Goal: Transaction & Acquisition: Purchase product/service

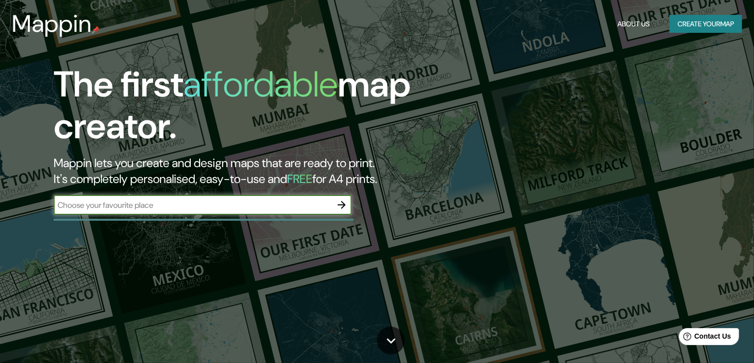
click at [710, 27] on button "Create your map" at bounding box center [706, 24] width 73 height 18
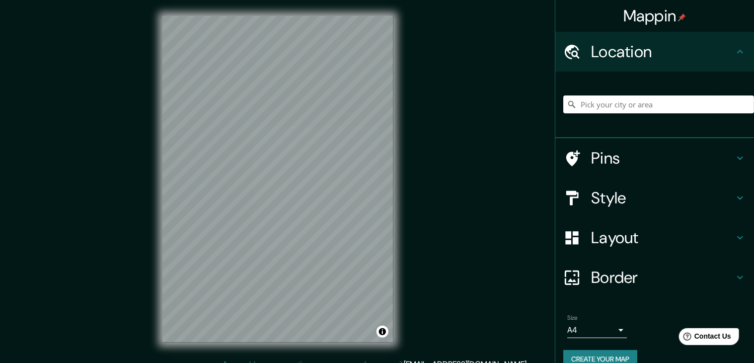
drag, startPoint x: 626, startPoint y: 102, endPoint x: 612, endPoint y: 94, distance: 15.8
click at [594, 103] on input "Pick your city or area" at bounding box center [658, 104] width 191 height 18
drag, startPoint x: 734, startPoint y: 0, endPoint x: 546, endPoint y: 236, distance: 301.5
click at [555, 238] on div "Layout" at bounding box center [654, 238] width 199 height 40
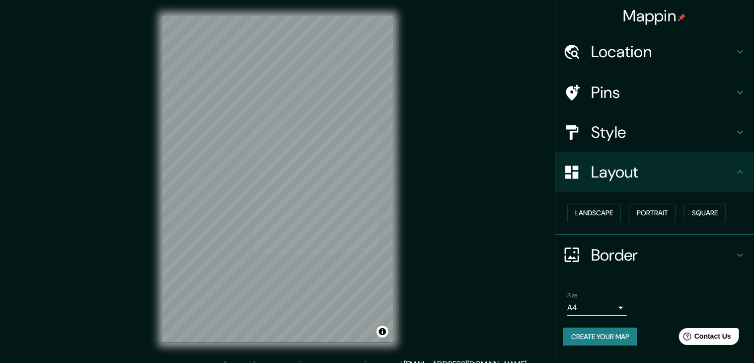
click at [672, 15] on h4 "Mappin" at bounding box center [654, 16] width 63 height 20
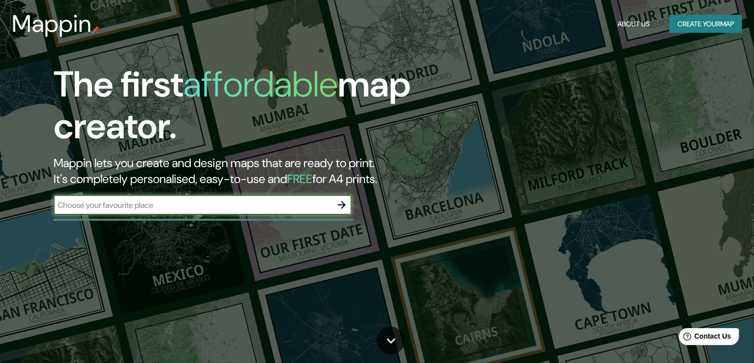
click at [670, 17] on button "Create your map" at bounding box center [706, 24] width 73 height 18
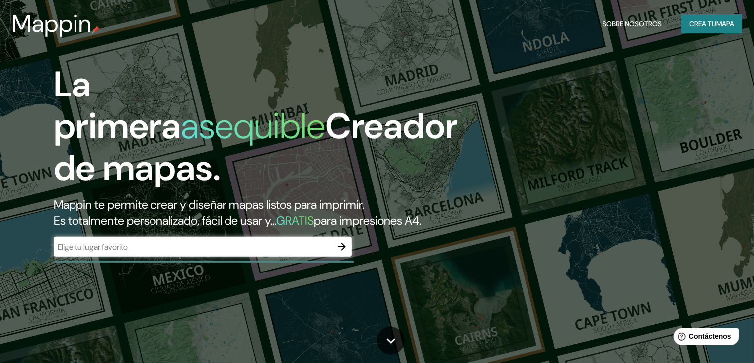
click at [705, 20] on font "Crea tu" at bounding box center [702, 23] width 27 height 9
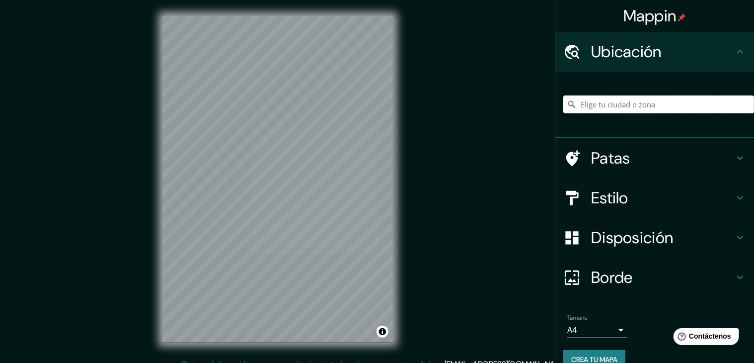
click at [622, 104] on input "Elige tu ciudad o zona" at bounding box center [658, 104] width 191 height 18
paste input "Tequesquitengo, en [GEOGRAPHIC_DATA], [GEOGRAPHIC_DATA]"
type input "Tequesquitengo, [GEOGRAPHIC_DATA], [GEOGRAPHIC_DATA]"
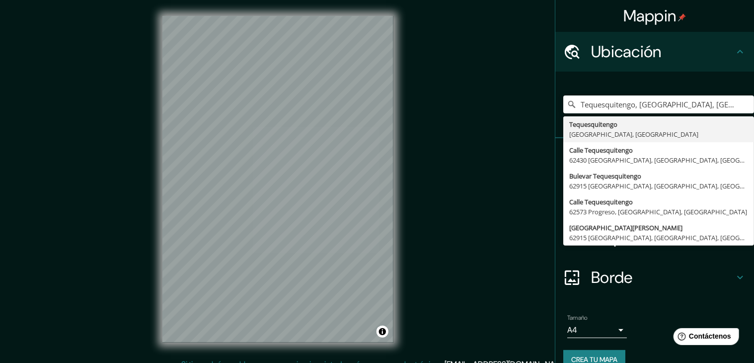
click at [480, 99] on div "Mappin Ubicación Tequesquitengo, [GEOGRAPHIC_DATA], [GEOGRAPHIC_DATA] [GEOGRAPH…" at bounding box center [377, 187] width 754 height 374
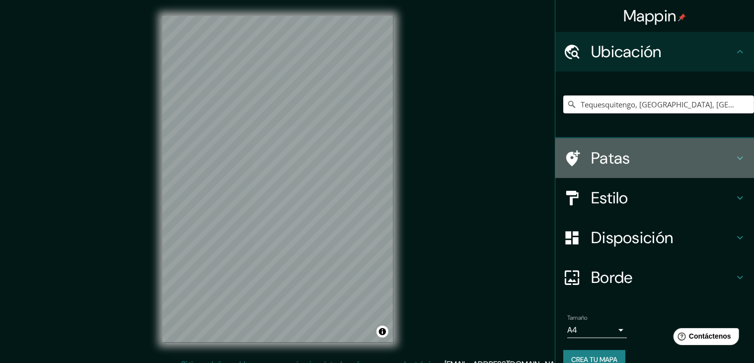
click at [632, 163] on h4 "Patas" at bounding box center [662, 158] width 143 height 20
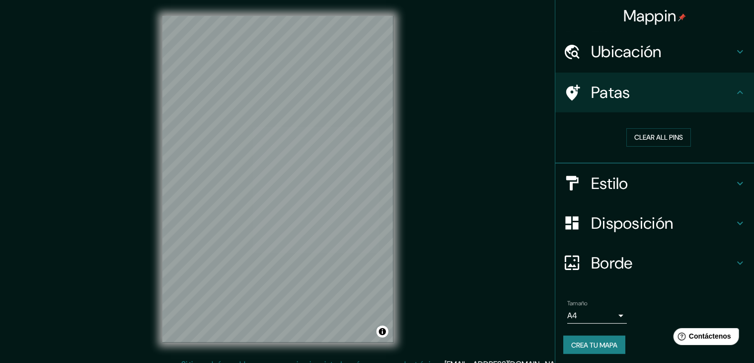
click at [631, 183] on h4 "Estilo" at bounding box center [662, 183] width 143 height 20
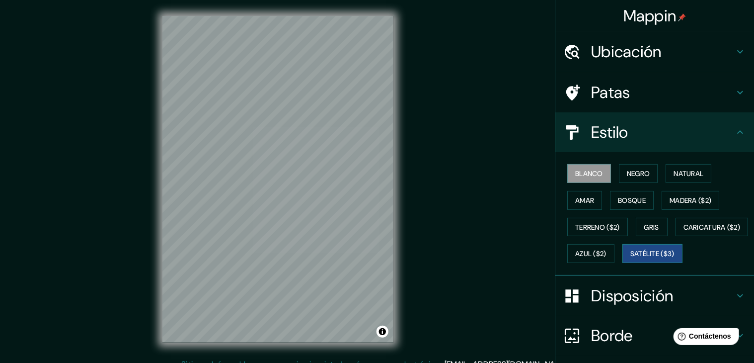
click at [630, 258] on font "Satélite ($3)" at bounding box center [652, 253] width 44 height 9
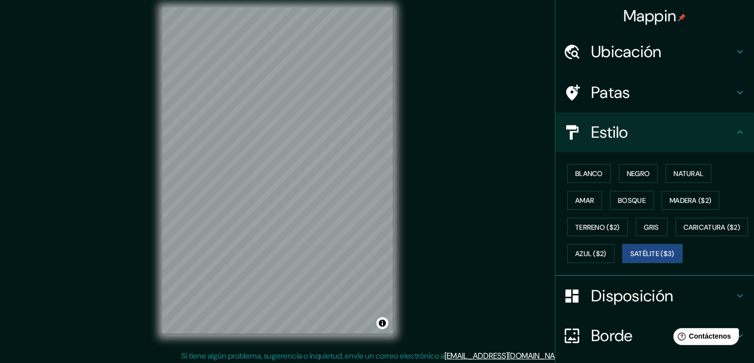
scroll to position [11, 0]
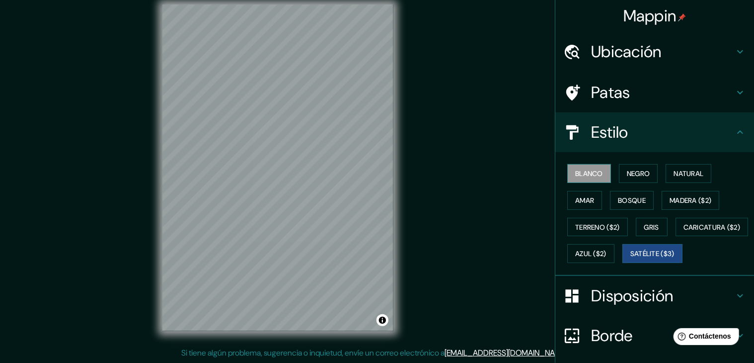
drag, startPoint x: 594, startPoint y: 171, endPoint x: 585, endPoint y: 173, distance: 9.3
click at [594, 171] on font "Blanco" at bounding box center [589, 173] width 28 height 9
click at [640, 173] on font "Negro" at bounding box center [638, 173] width 23 height 9
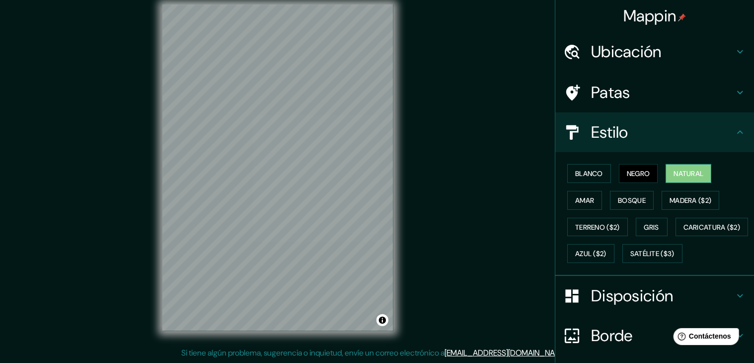
click at [685, 171] on font "Natural" at bounding box center [689, 173] width 30 height 9
click at [576, 199] on font "Amar" at bounding box center [584, 200] width 19 height 9
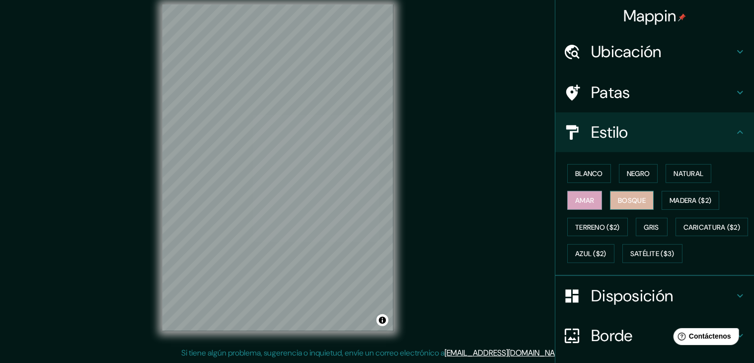
click at [627, 199] on font "Bosque" at bounding box center [632, 200] width 28 height 9
click at [706, 201] on font "Madera ($2)" at bounding box center [691, 200] width 42 height 9
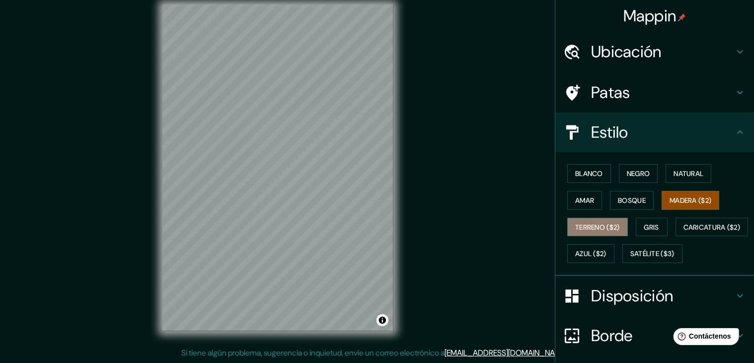
click at [584, 223] on font "Terreno ($2)" at bounding box center [597, 227] width 45 height 9
click at [664, 217] on div "Blanco Negro Natural Amar Bosque Madera ($2) Terreno ($2) Gris Caricatura ($2) …" at bounding box center [658, 213] width 191 height 107
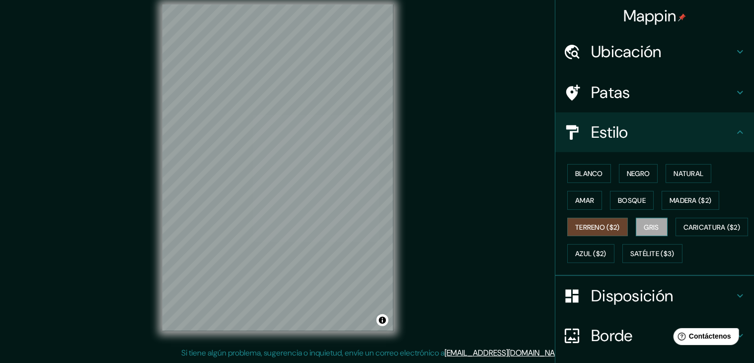
click at [649, 226] on font "Gris" at bounding box center [651, 227] width 15 height 9
drag, startPoint x: 595, startPoint y: 233, endPoint x: 590, endPoint y: 231, distance: 5.2
click at [593, 233] on button "Terreno ($2)" at bounding box center [597, 227] width 61 height 19
click at [676, 236] on button "Caricatura ($2)" at bounding box center [712, 227] width 73 height 19
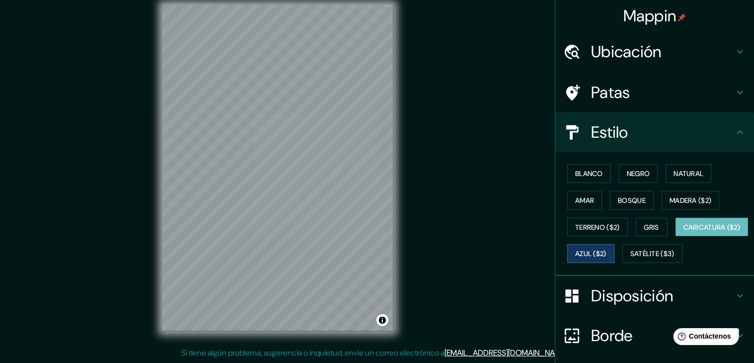
click at [607, 247] on font "Azul ($2)" at bounding box center [590, 253] width 31 height 13
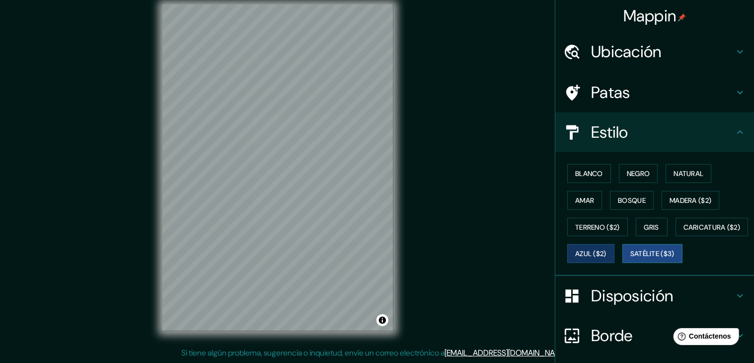
click at [630, 260] on font "Satélite ($3)" at bounding box center [652, 253] width 44 height 13
click at [632, 171] on font "Negro" at bounding box center [638, 173] width 23 height 9
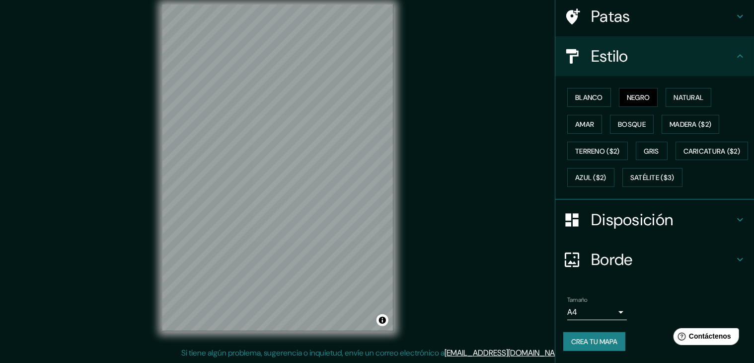
click at [612, 217] on font "Disposición" at bounding box center [632, 219] width 82 height 21
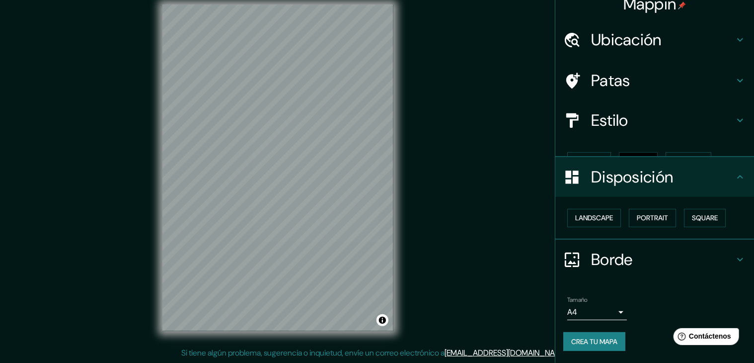
scroll to position [0, 0]
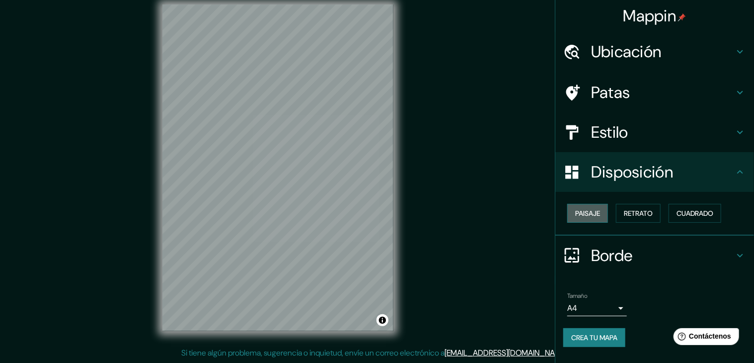
click at [593, 216] on font "Paisaje" at bounding box center [587, 213] width 25 height 9
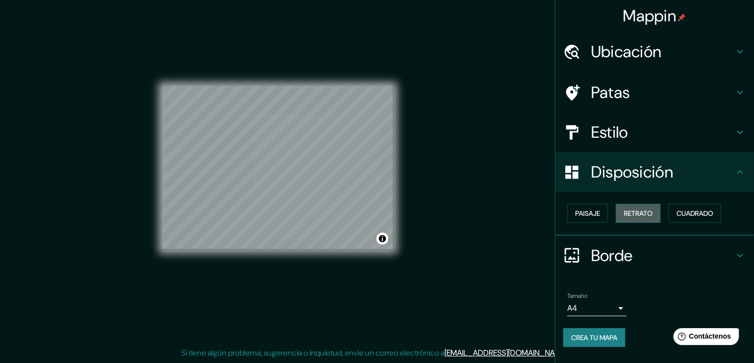
click at [635, 219] on button "Retrato" at bounding box center [638, 213] width 45 height 19
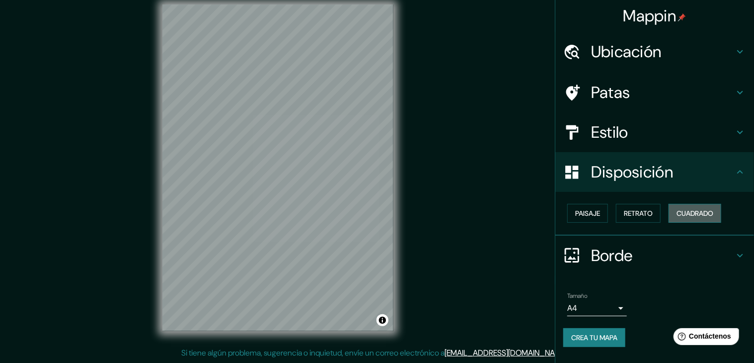
click at [685, 214] on font "Cuadrado" at bounding box center [695, 213] width 37 height 9
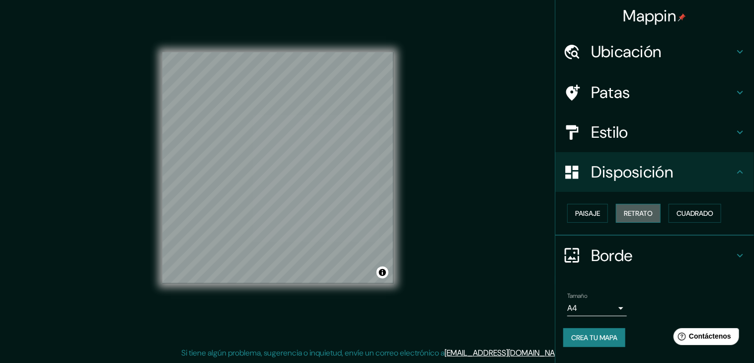
click at [644, 213] on font "Retrato" at bounding box center [638, 213] width 29 height 9
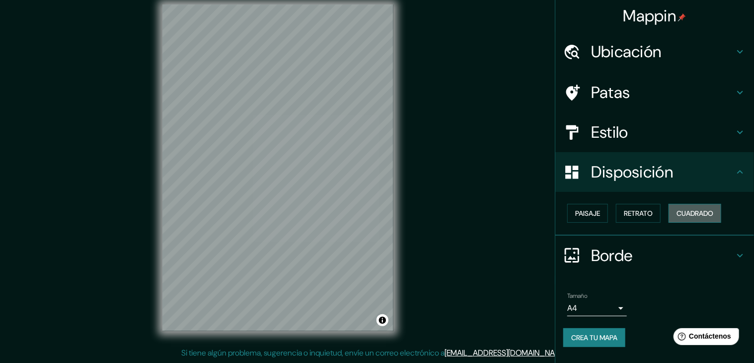
click at [689, 212] on font "Cuadrado" at bounding box center [695, 213] width 37 height 9
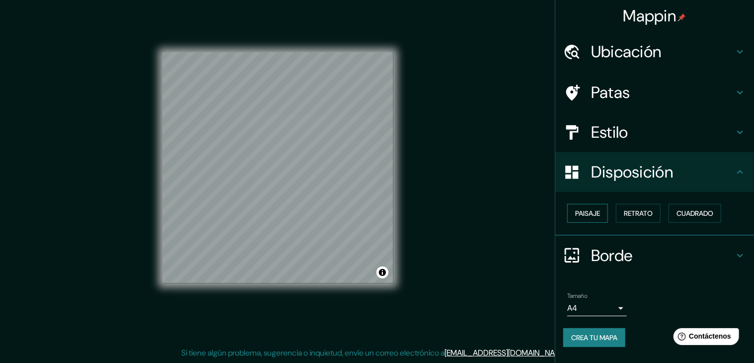
click at [583, 214] on font "Paisaje" at bounding box center [587, 213] width 25 height 9
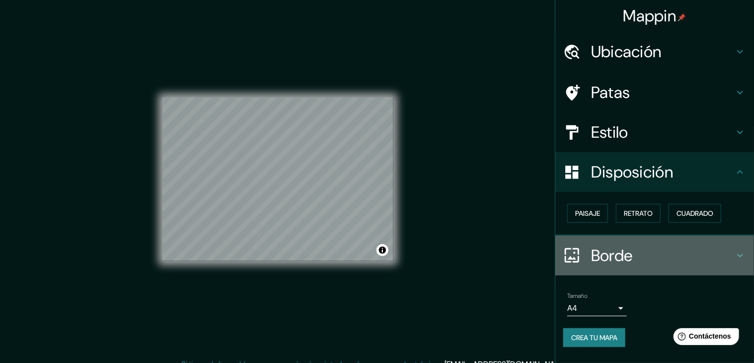
click at [673, 255] on h4 "Borde" at bounding box center [662, 255] width 143 height 20
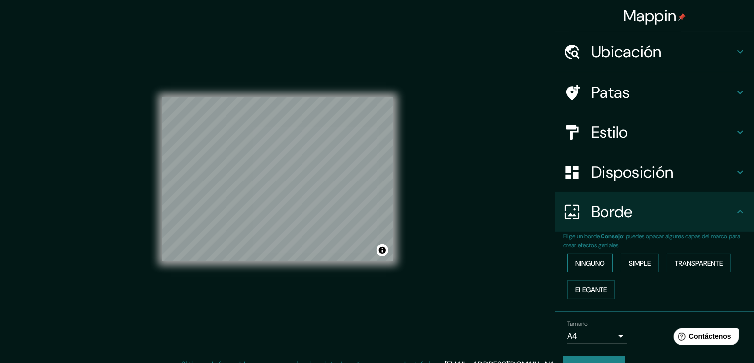
click at [596, 266] on font "Ninguno" at bounding box center [590, 262] width 30 height 9
click at [629, 266] on font "Simple" at bounding box center [640, 262] width 22 height 9
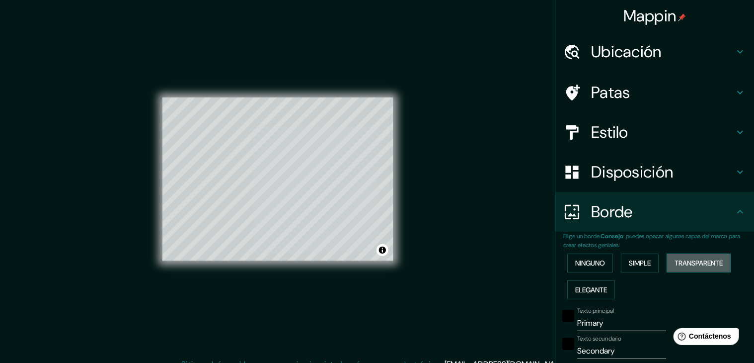
click at [693, 267] on font "Transparente" at bounding box center [699, 262] width 48 height 13
click at [584, 291] on font "Elegante" at bounding box center [591, 289] width 32 height 9
click at [586, 259] on font "Ninguno" at bounding box center [590, 262] width 30 height 9
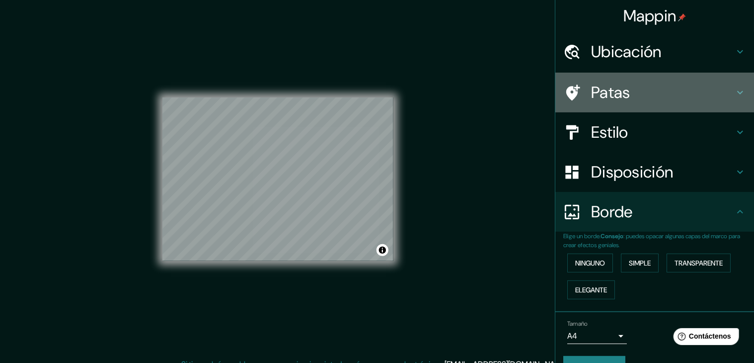
click at [591, 98] on font "Patas" at bounding box center [610, 92] width 39 height 21
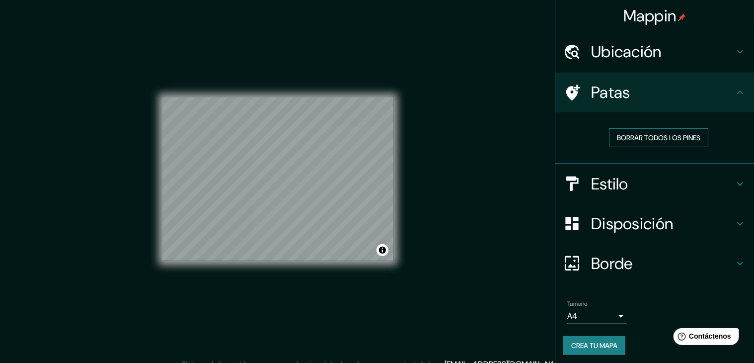
click at [634, 137] on font "Borrar todos los pines" at bounding box center [658, 137] width 83 height 9
click at [640, 136] on font "Borrar todos los pines" at bounding box center [658, 137] width 83 height 9
click at [628, 137] on font "Borrar todos los pines" at bounding box center [658, 137] width 83 height 9
click at [632, 52] on font "Ubicación" at bounding box center [626, 51] width 71 height 21
